Goal: Transaction & Acquisition: Purchase product/service

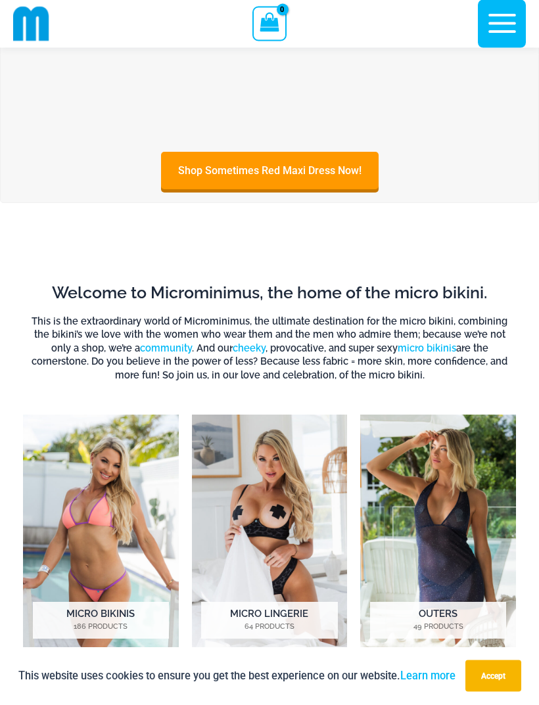
scroll to position [432, 0]
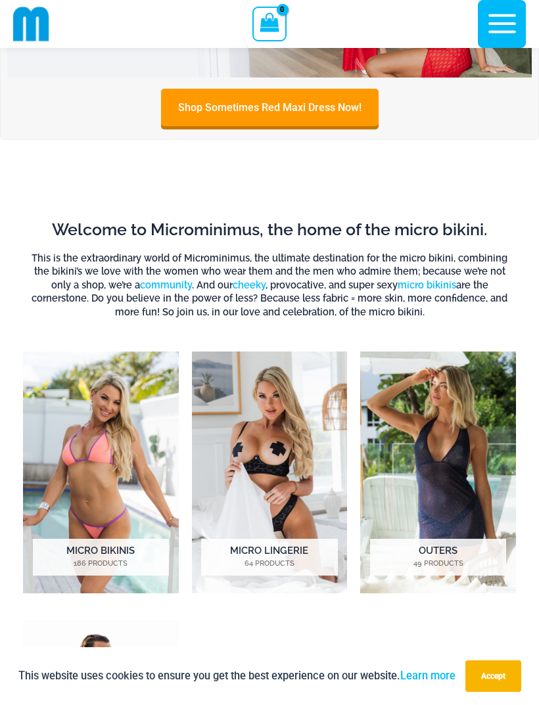
click at [118, 536] on img "Visit product category Micro Bikinis" at bounding box center [101, 473] width 156 height 242
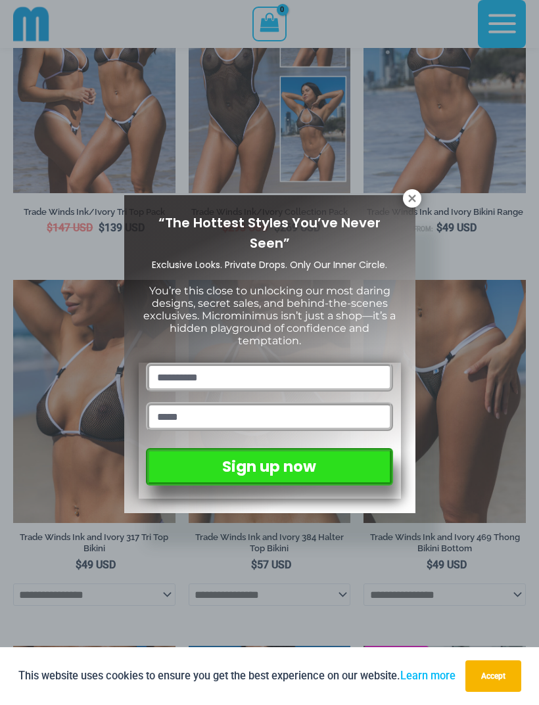
scroll to position [558, 0]
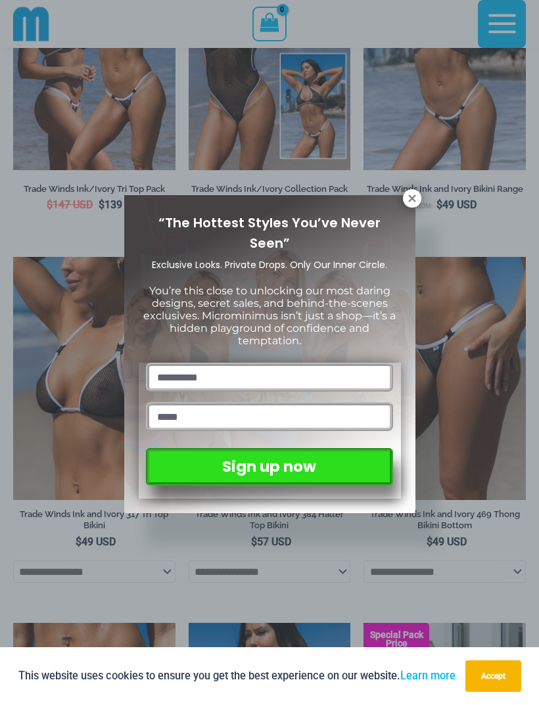
click at [414, 198] on icon at bounding box center [412, 199] width 12 height 12
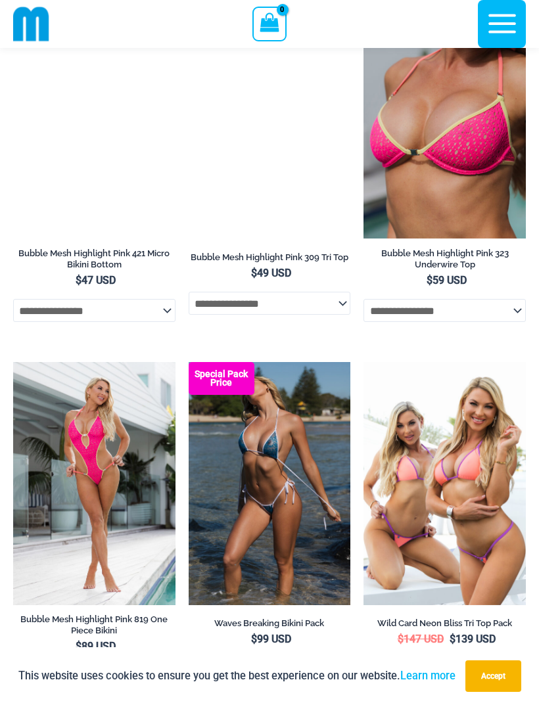
scroll to position [1980, 0]
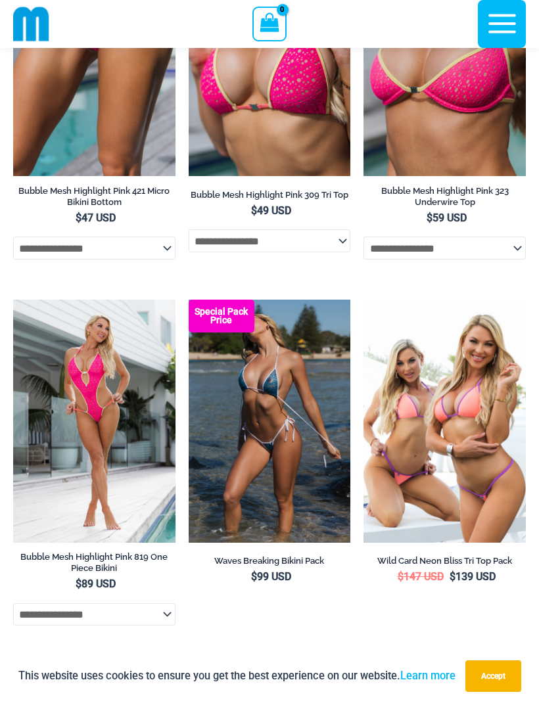
click at [189, 300] on img at bounding box center [189, 300] width 0 height 0
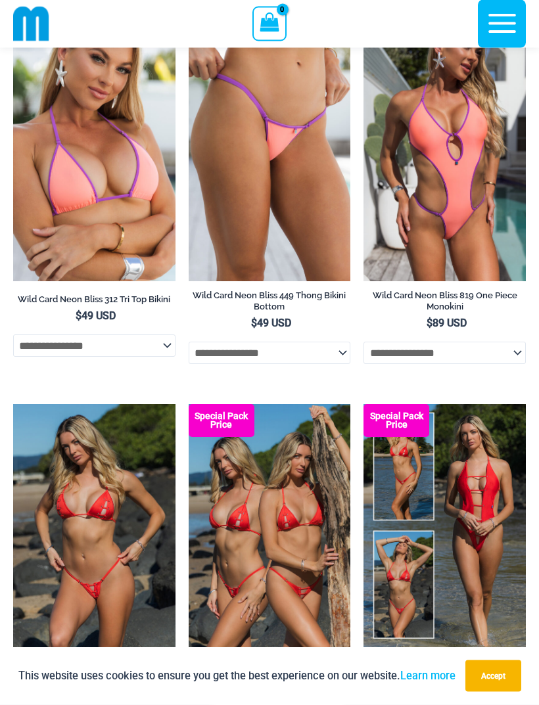
scroll to position [2974, 0]
click at [13, 404] on img at bounding box center [13, 404] width 0 height 0
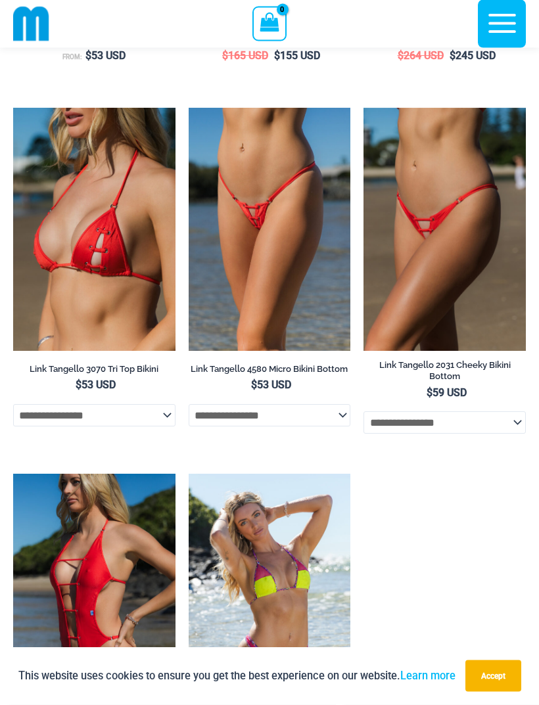
scroll to position [3600, 0]
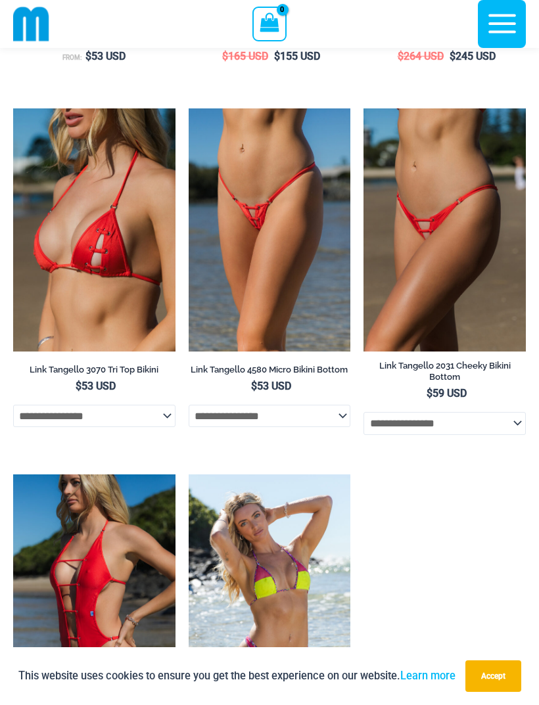
click at [363, 108] on img at bounding box center [363, 108] width 0 height 0
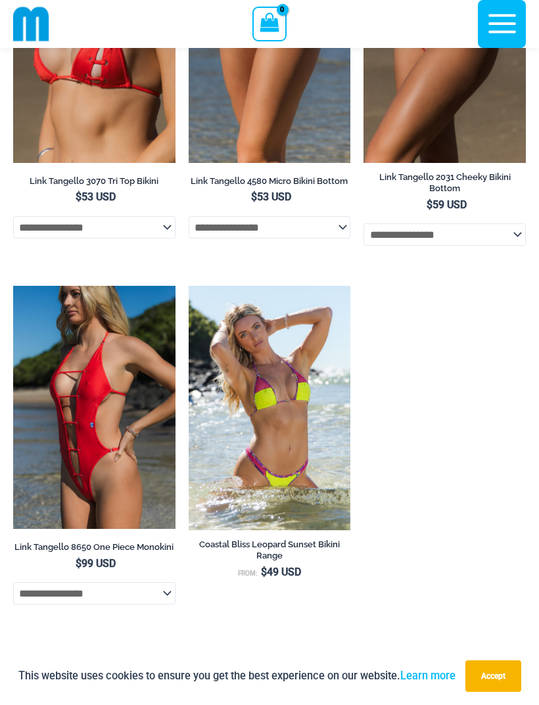
scroll to position [3906, 0]
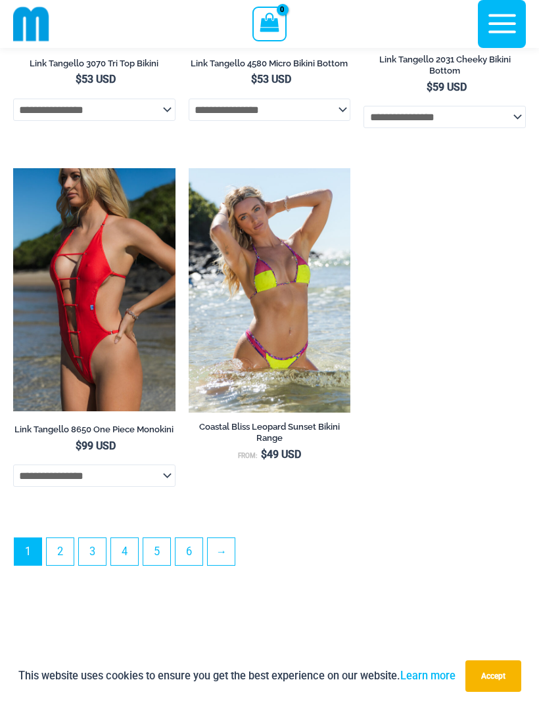
click at [72, 565] on link "2" at bounding box center [60, 551] width 27 height 27
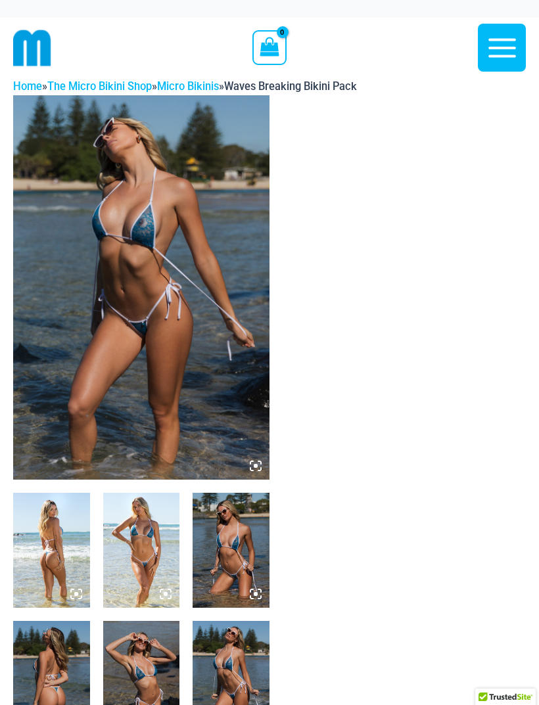
click at [66, 570] on img at bounding box center [51, 550] width 77 height 115
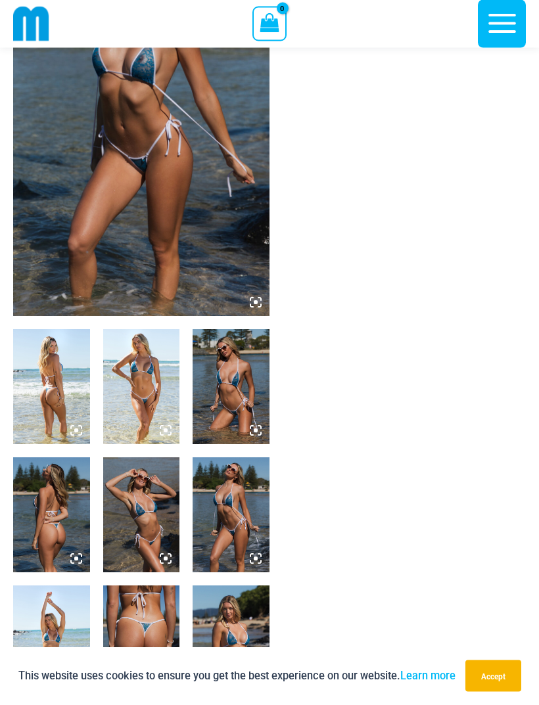
scroll to position [208, 0]
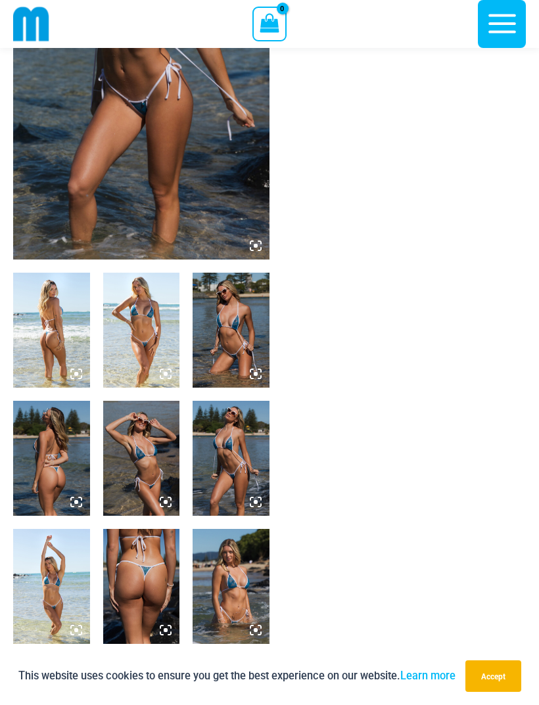
click at [239, 362] on img at bounding box center [231, 330] width 77 height 115
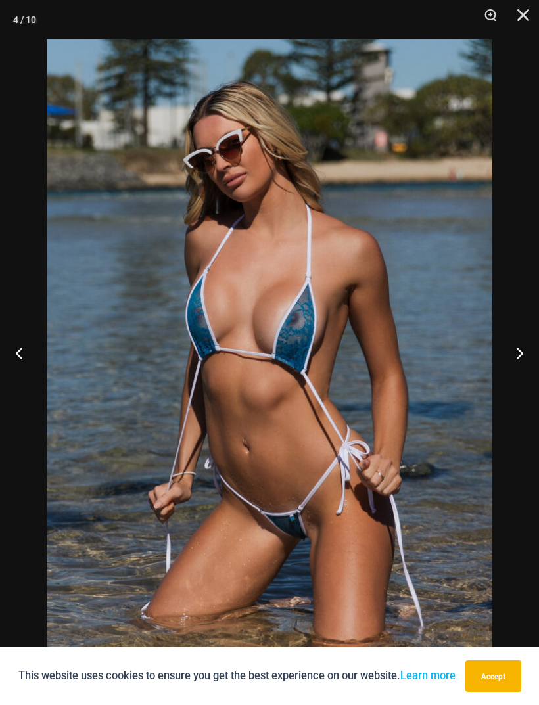
click at [517, 381] on button "Next" at bounding box center [514, 353] width 49 height 66
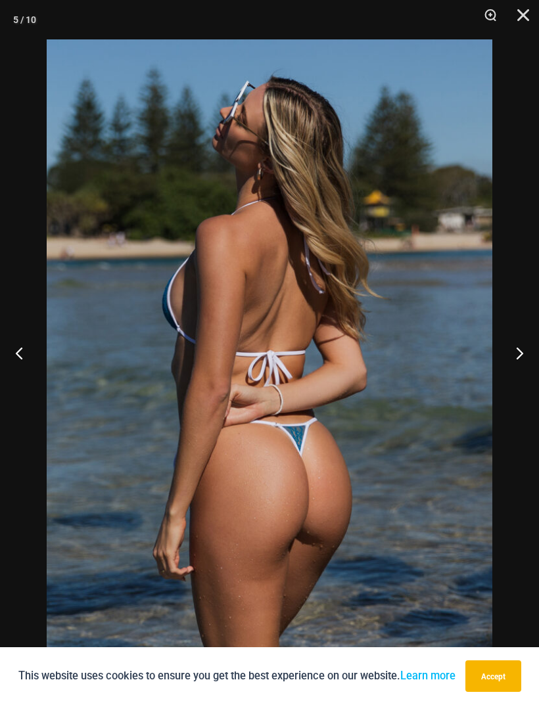
click at [516, 381] on button "Next" at bounding box center [514, 353] width 49 height 66
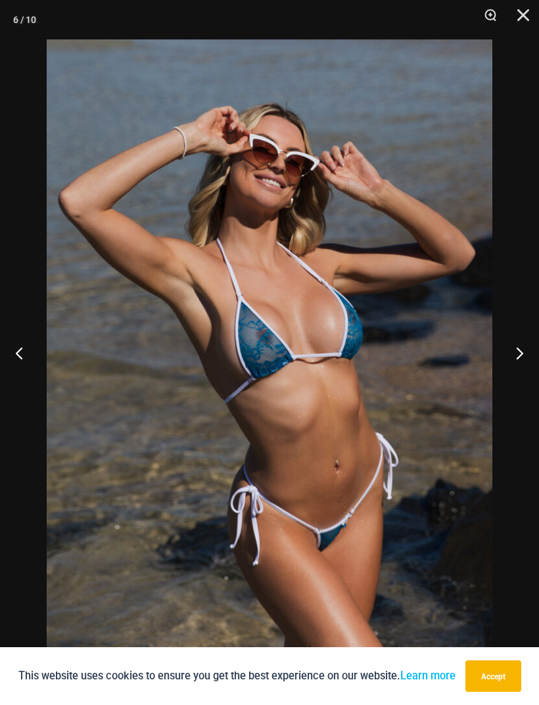
click at [523, 379] on button "Next" at bounding box center [514, 353] width 49 height 66
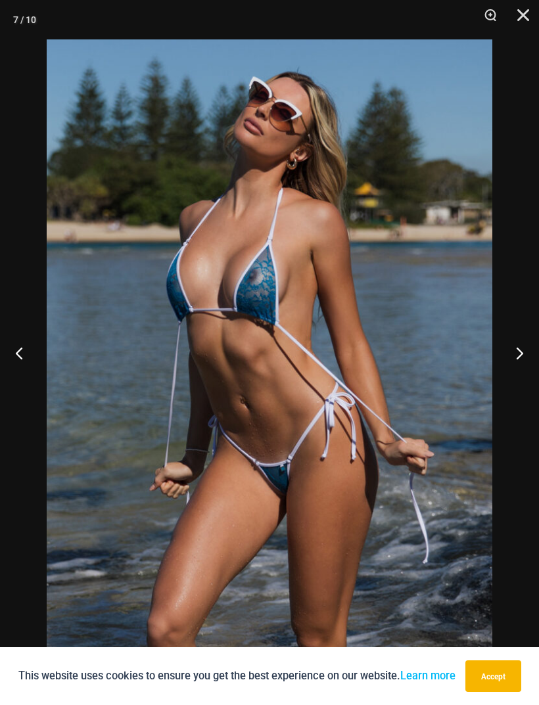
click at [517, 383] on button "Next" at bounding box center [514, 353] width 49 height 66
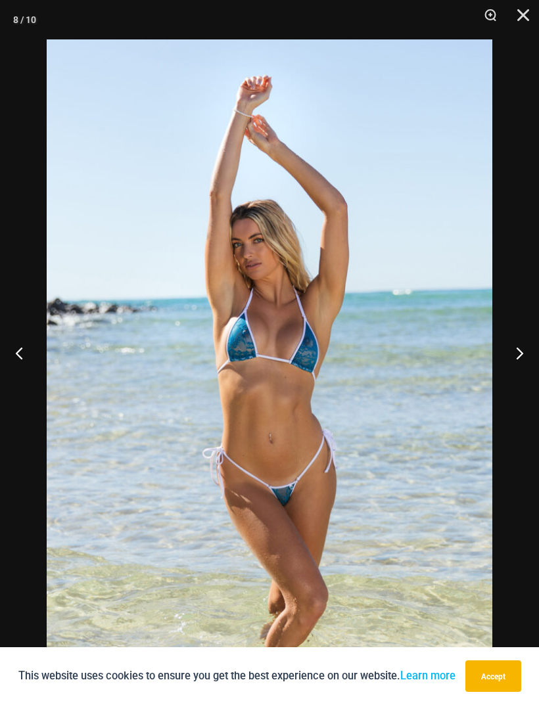
click at [524, 386] on button "Next" at bounding box center [514, 353] width 49 height 66
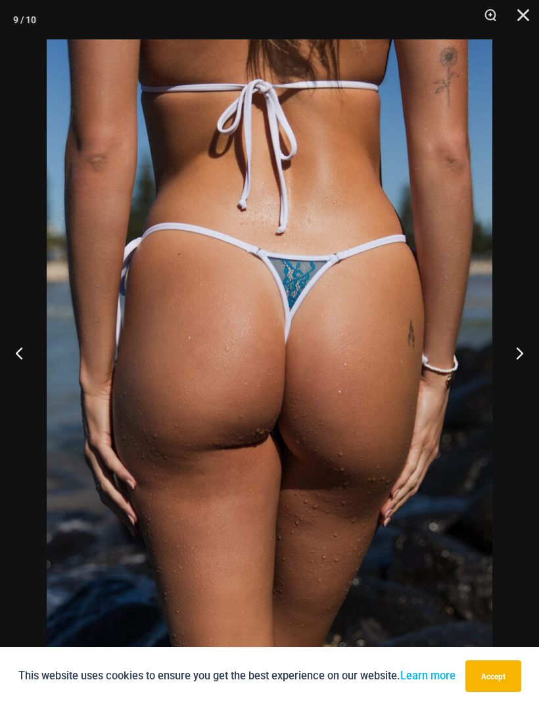
click at [525, 384] on button "Next" at bounding box center [514, 353] width 49 height 66
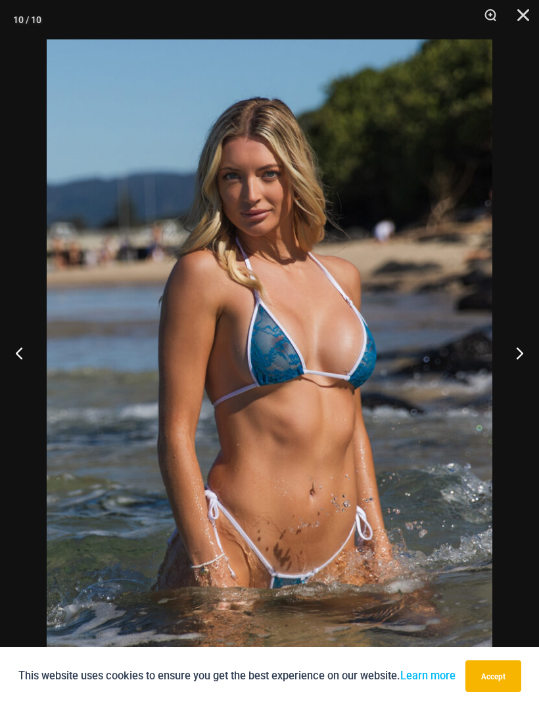
click at [530, 25] on button "Close" at bounding box center [518, 19] width 33 height 39
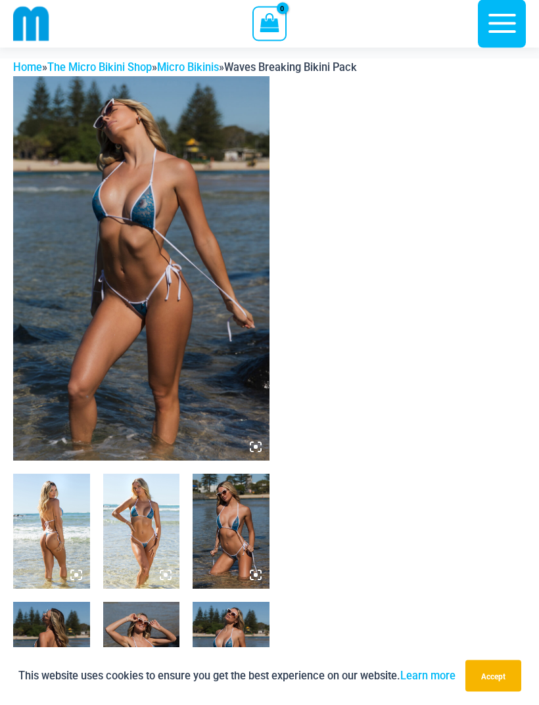
scroll to position [0, 0]
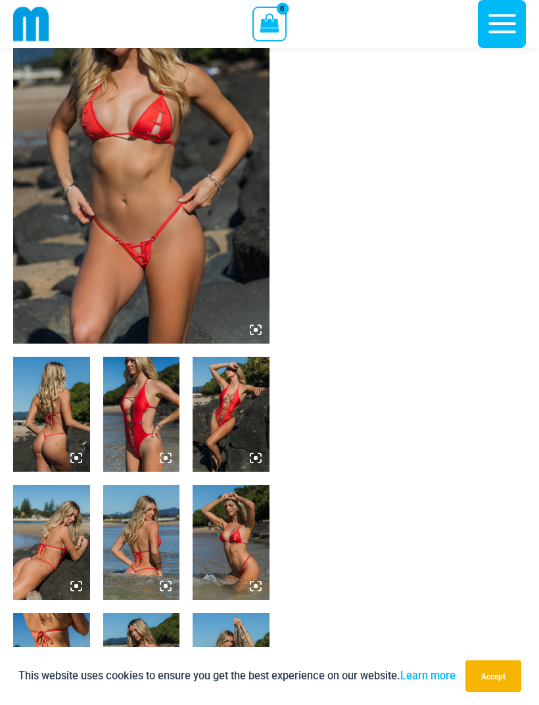
scroll to position [131, 0]
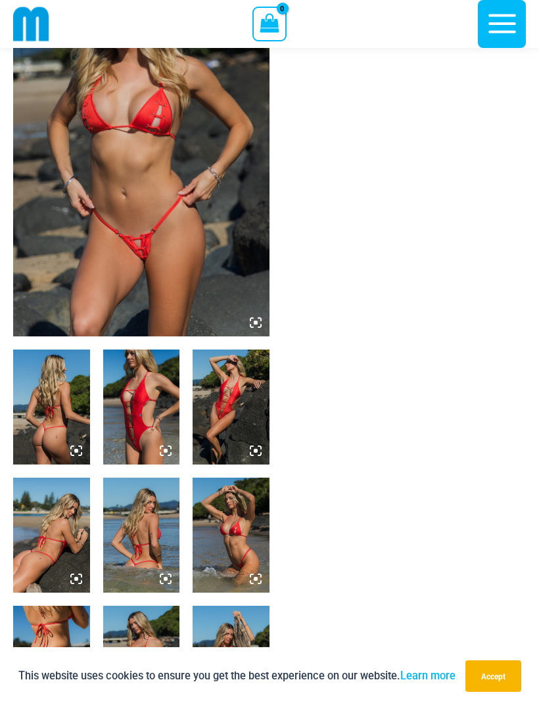
click at [143, 429] on img at bounding box center [141, 407] width 77 height 115
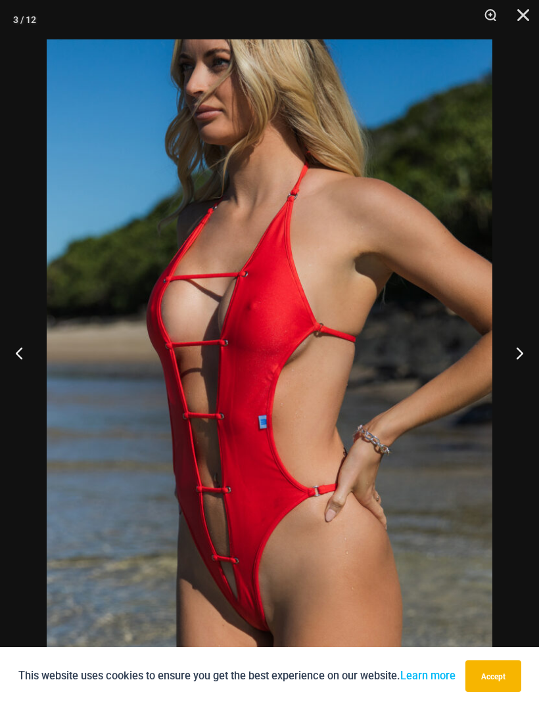
click at [517, 375] on button "Next" at bounding box center [514, 353] width 49 height 66
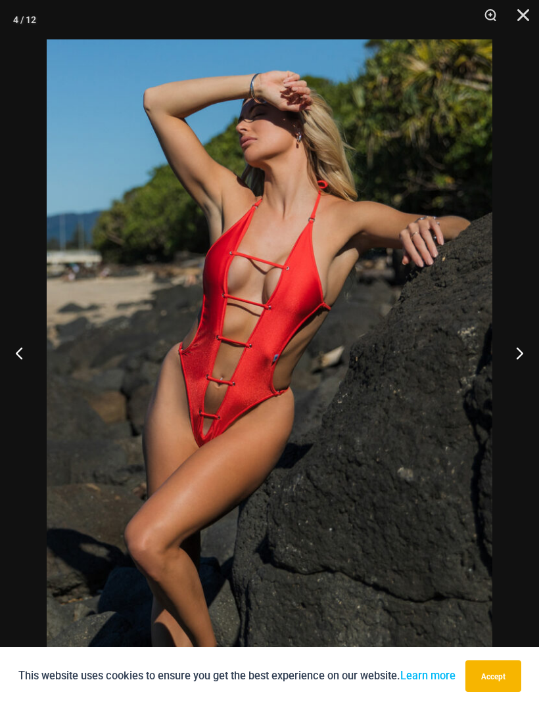
click at [520, 379] on button "Next" at bounding box center [514, 353] width 49 height 66
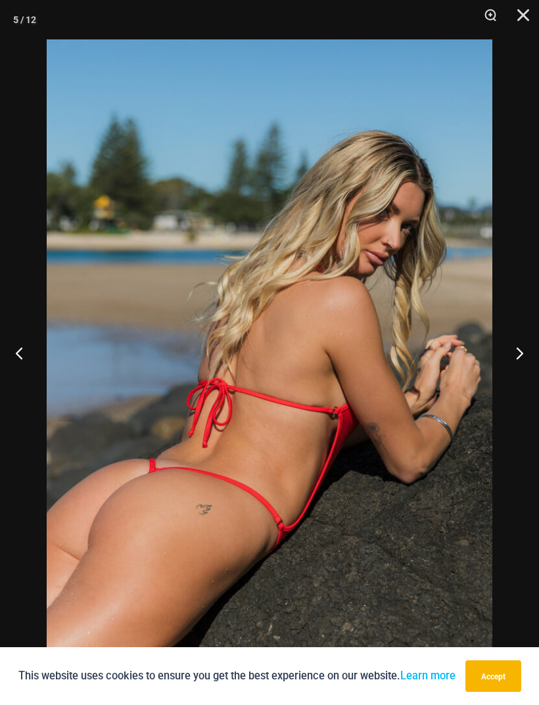
click at [523, 380] on button "Next" at bounding box center [514, 353] width 49 height 66
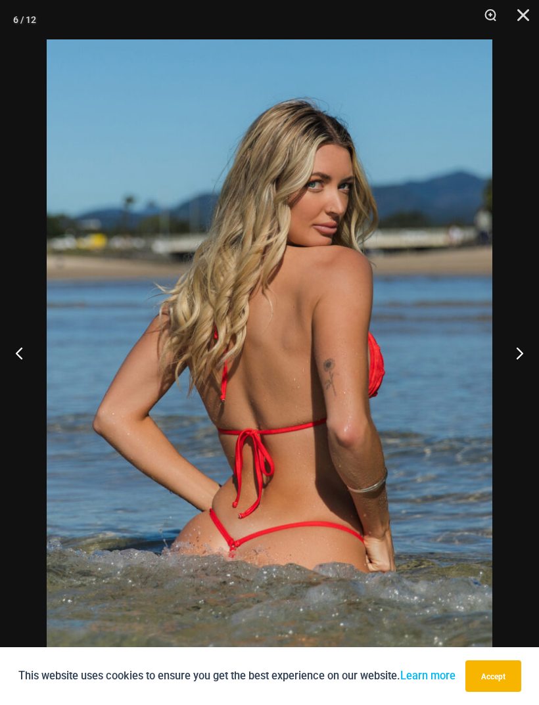
click at [522, 382] on button "Next" at bounding box center [514, 353] width 49 height 66
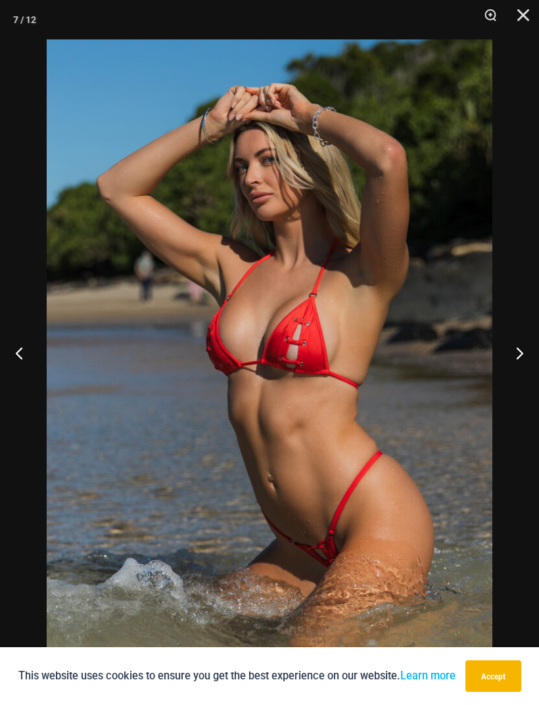
click at [513, 379] on button "Next" at bounding box center [514, 353] width 49 height 66
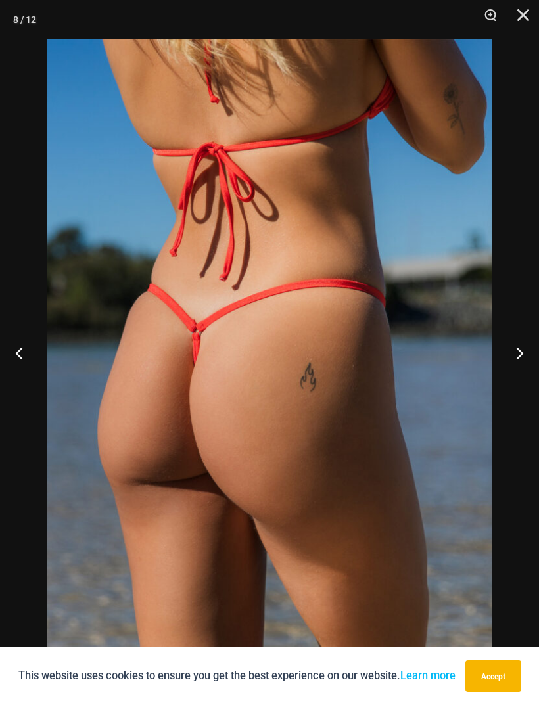
click at [516, 377] on button "Next" at bounding box center [514, 353] width 49 height 66
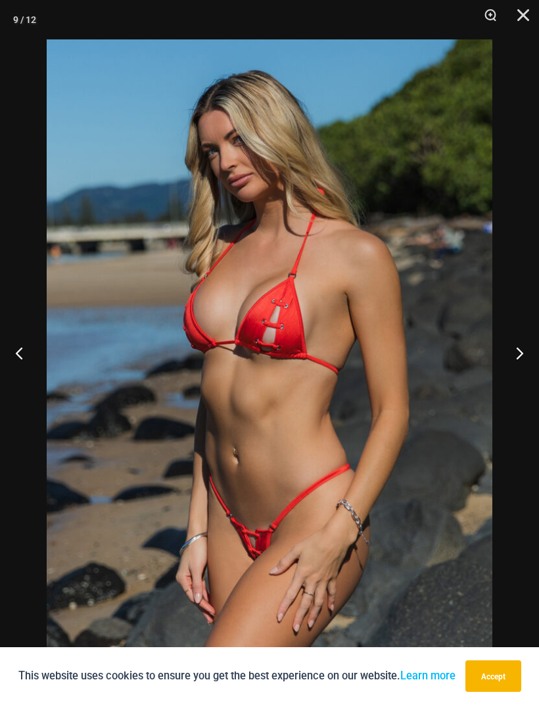
click at [514, 377] on button "Next" at bounding box center [514, 353] width 49 height 66
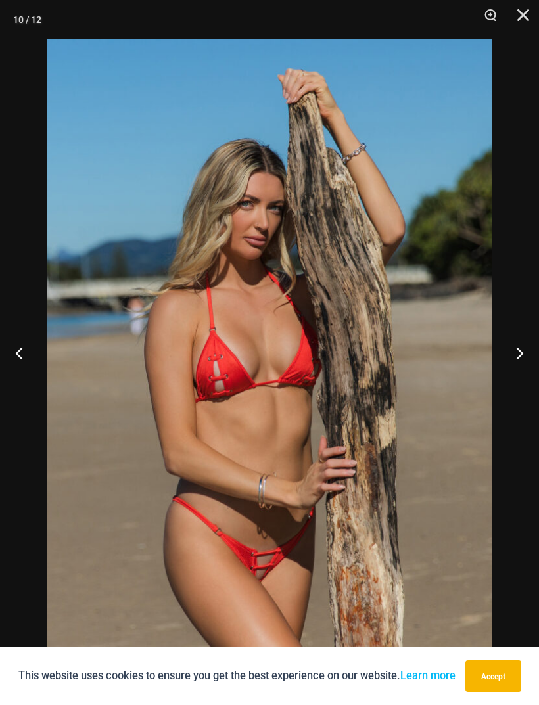
click at [524, 376] on button "Next" at bounding box center [514, 353] width 49 height 66
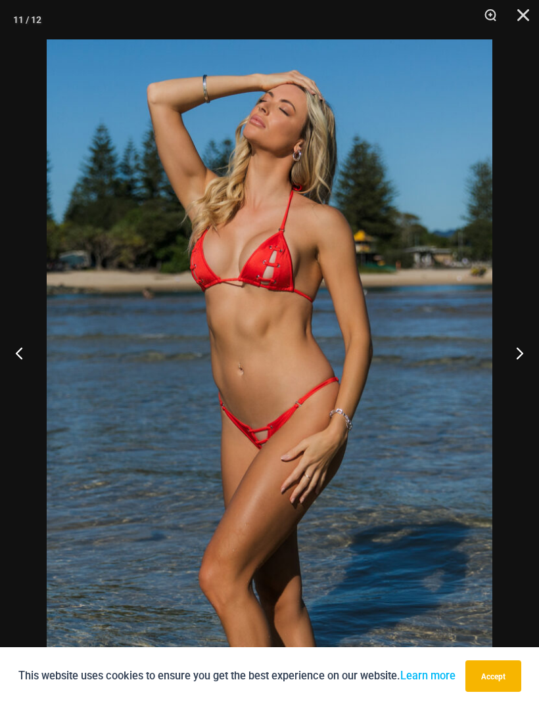
click at [526, 383] on button "Next" at bounding box center [514, 353] width 49 height 66
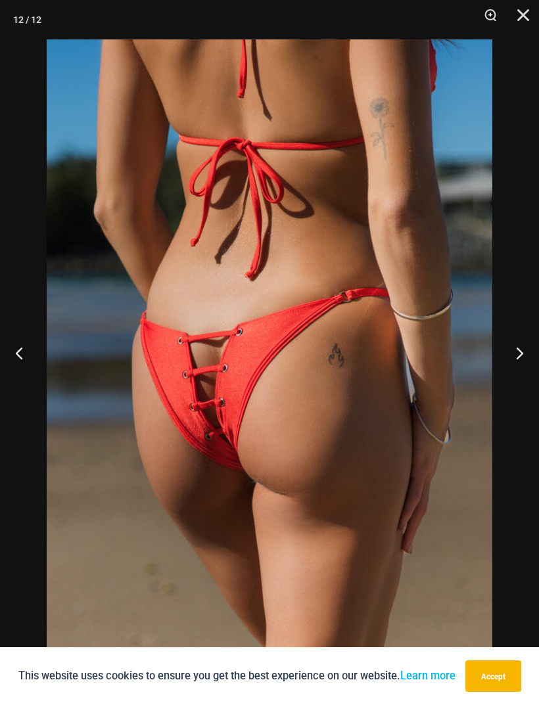
click at [518, 381] on button "Next" at bounding box center [514, 353] width 49 height 66
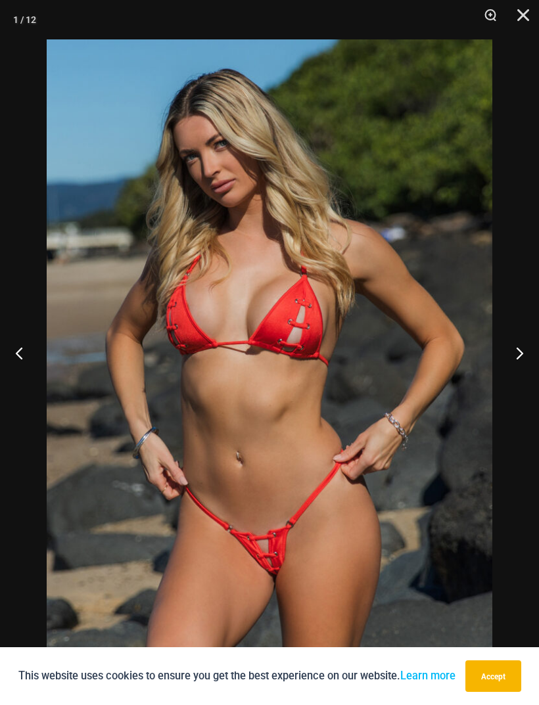
click at [517, 379] on button "Next" at bounding box center [514, 353] width 49 height 66
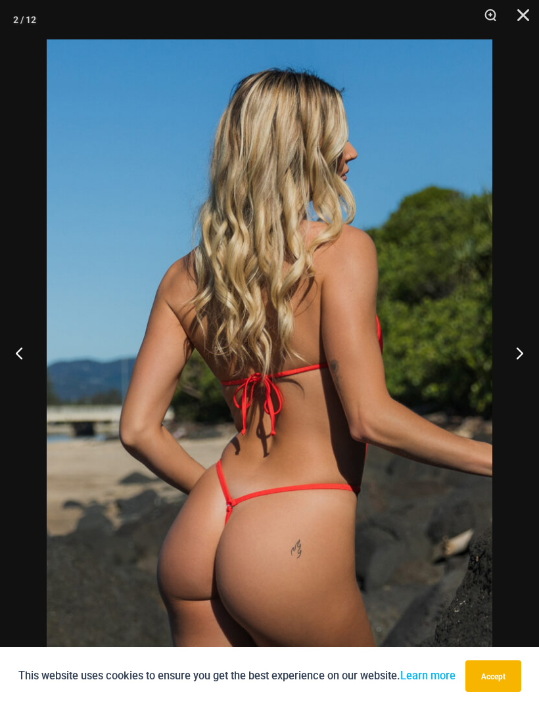
click at [528, 22] on button "Close" at bounding box center [518, 19] width 33 height 39
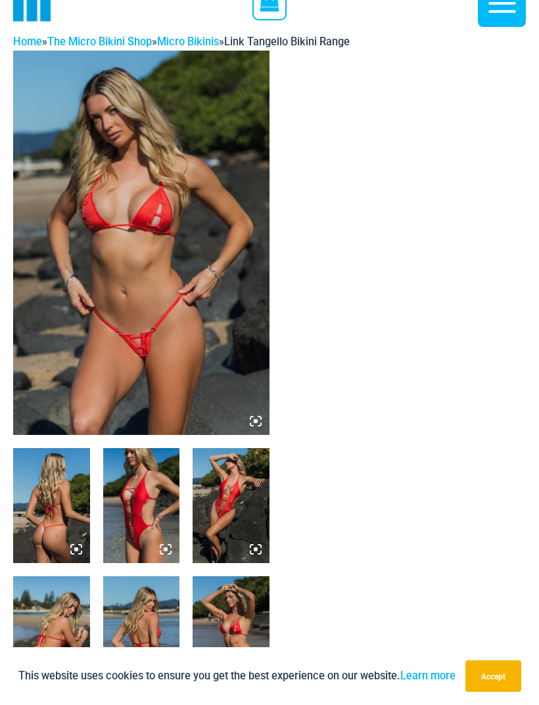
scroll to position [0, 0]
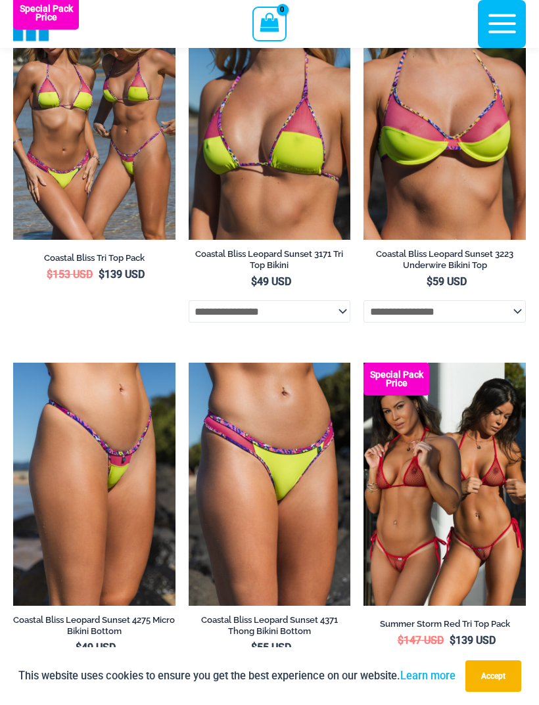
scroll to position [156, 0]
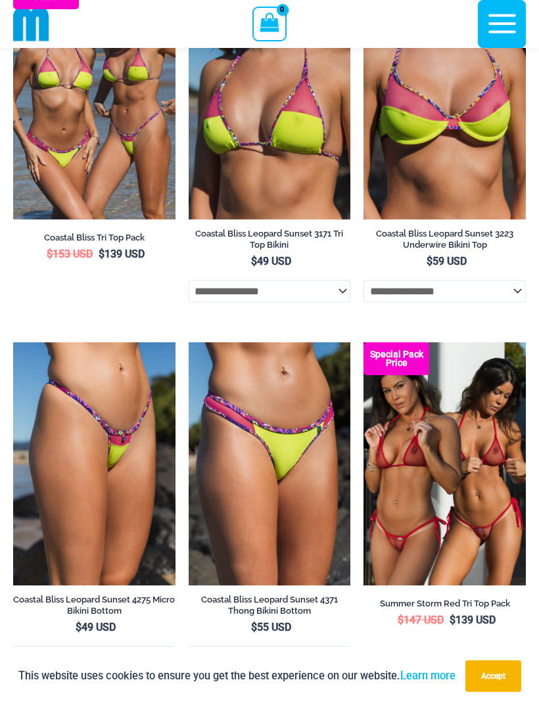
click at [189, 342] on img at bounding box center [189, 342] width 0 height 0
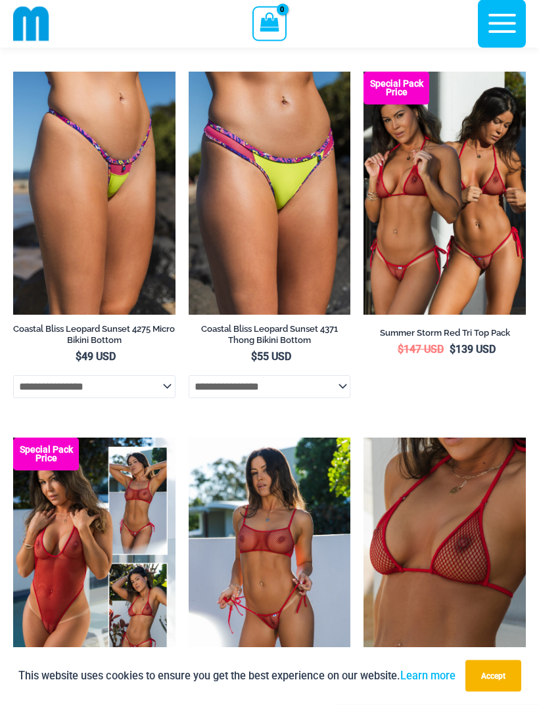
scroll to position [610, 0]
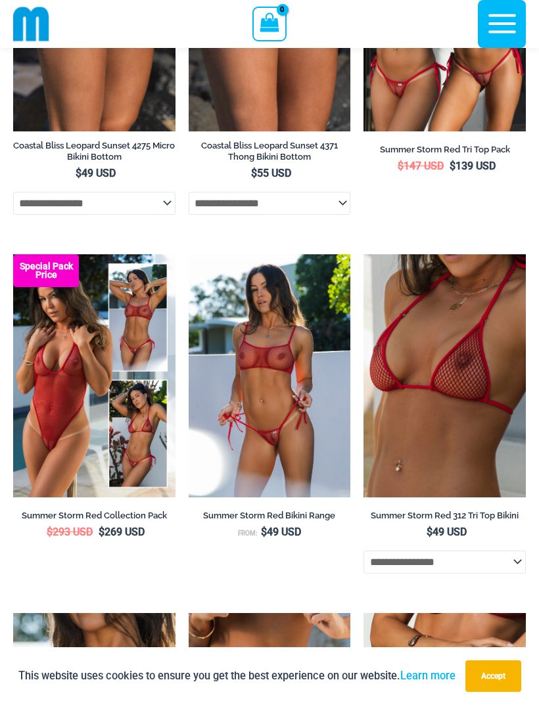
click at [189, 254] on img at bounding box center [189, 254] width 0 height 0
